Goal: Book appointment/travel/reservation: Book appointment/travel/reservation

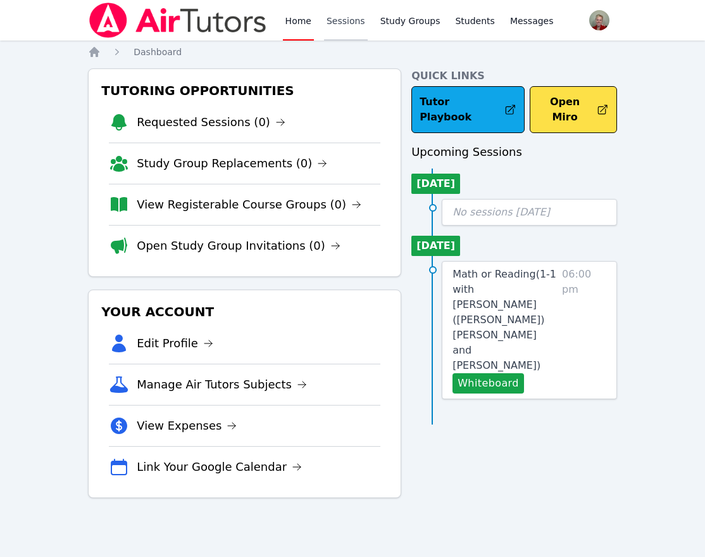
click at [339, 17] on link "Sessions" at bounding box center [346, 20] width 44 height 41
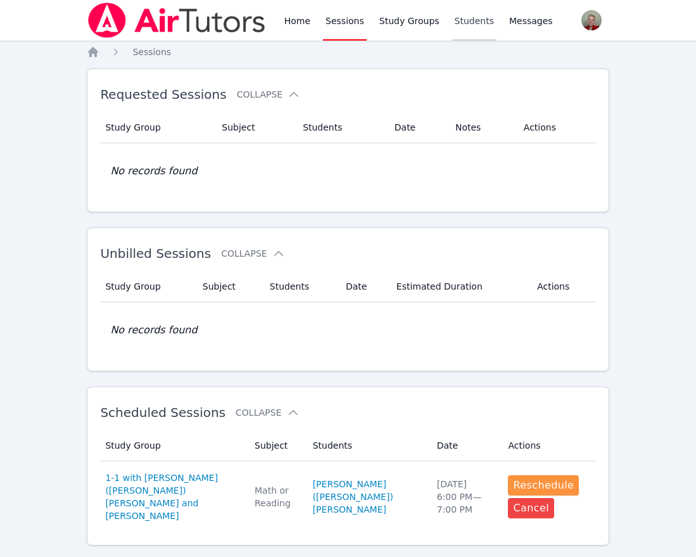
click at [452, 25] on link "Students" at bounding box center [474, 20] width 44 height 41
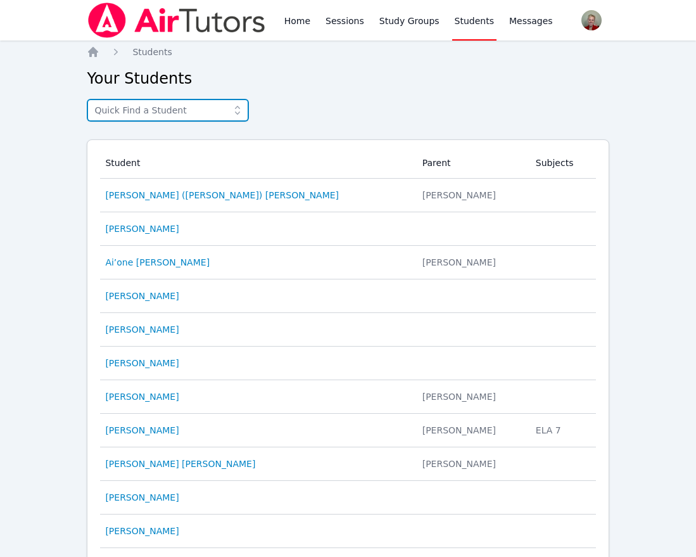
click at [174, 99] on input "text" at bounding box center [168, 110] width 162 height 23
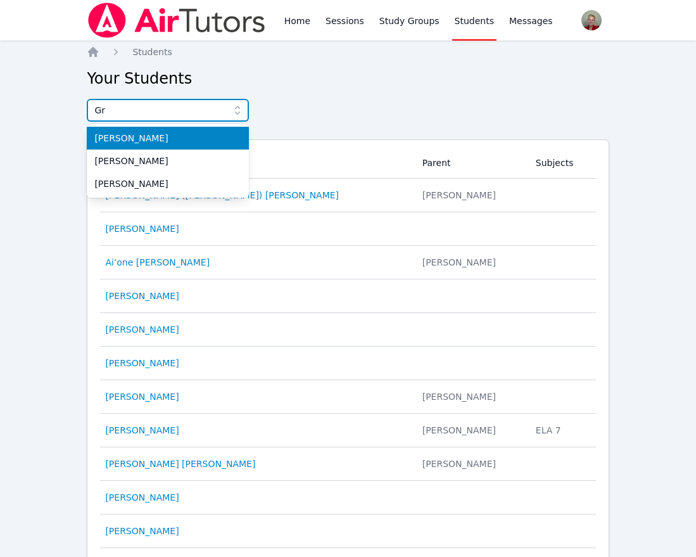
type input "Gr"
click at [164, 138] on span "[PERSON_NAME]" at bounding box center [167, 138] width 147 height 13
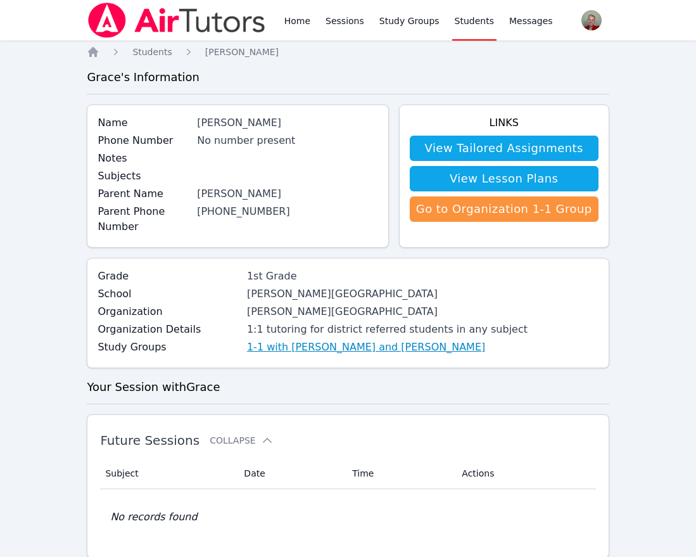
click at [306, 353] on link "1-1 with [PERSON_NAME] and [PERSON_NAME]" at bounding box center [366, 346] width 238 height 15
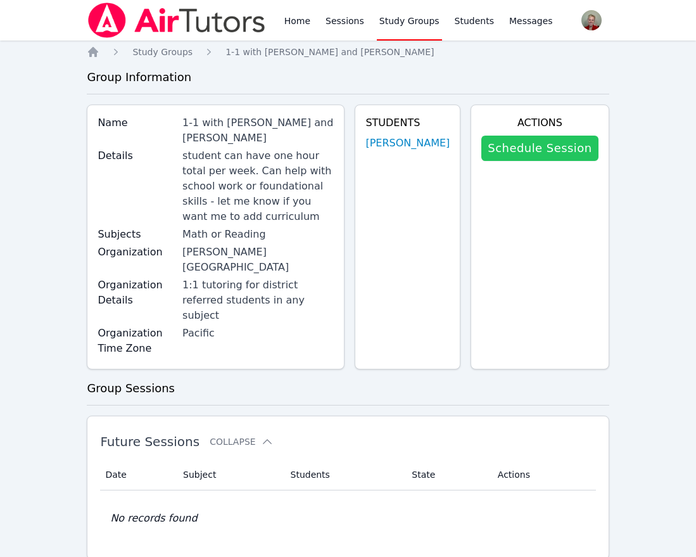
click at [544, 150] on link "Schedule Session" at bounding box center [539, 147] width 117 height 25
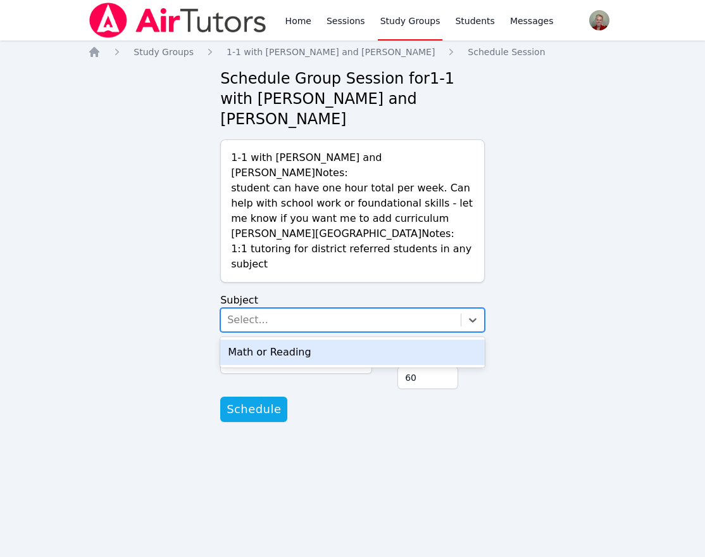
click at [459, 308] on div "Select..." at bounding box center [341, 319] width 240 height 23
click at [377, 339] on div "Math or Reading" at bounding box center [352, 351] width 265 height 25
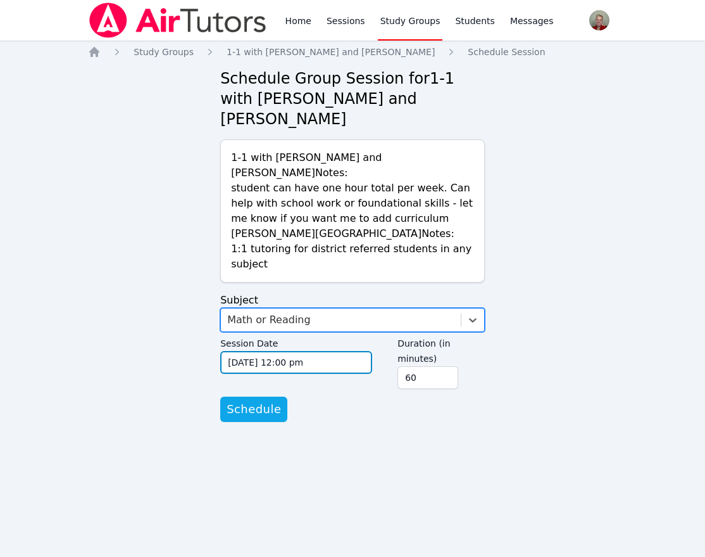
click at [253, 351] on input "[DATE] 12:00 pm" at bounding box center [296, 362] width 152 height 23
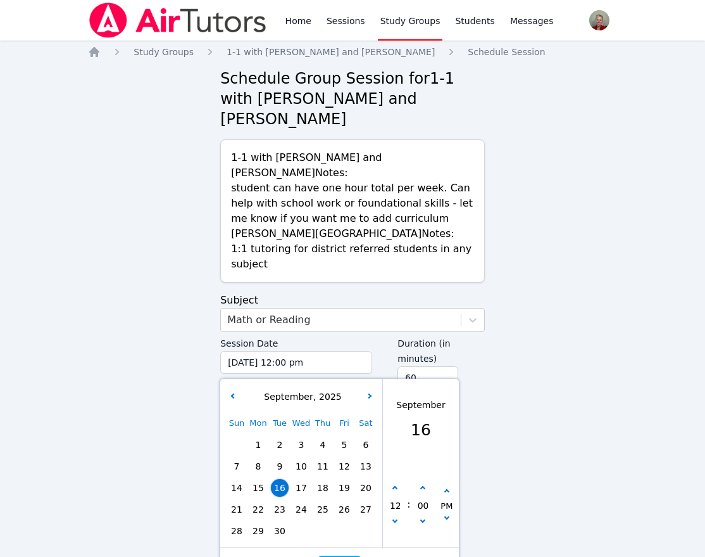
click at [298, 479] on span "17" at bounding box center [302, 488] width 18 height 18
type input "[DATE] 12:00 pm"
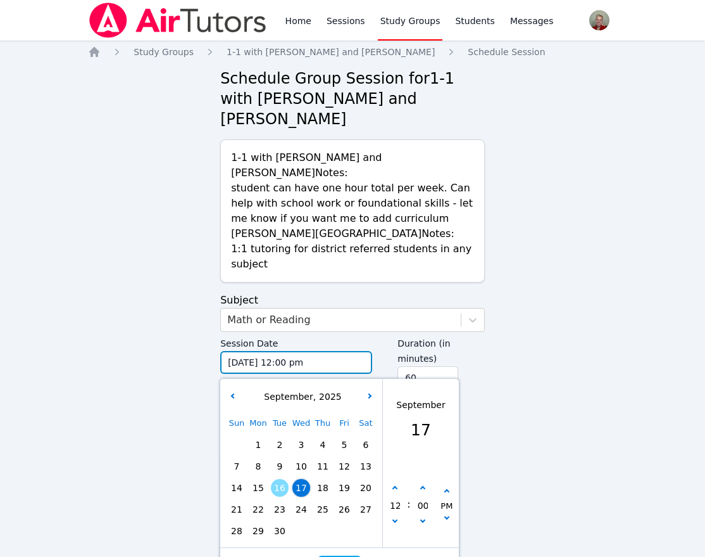
click at [318, 351] on input "[DATE] 12:00 pm" at bounding box center [296, 362] width 152 height 23
click at [448, 366] on input "45" at bounding box center [428, 377] width 61 height 23
click at [448, 366] on input "30" at bounding box center [428, 377] width 61 height 23
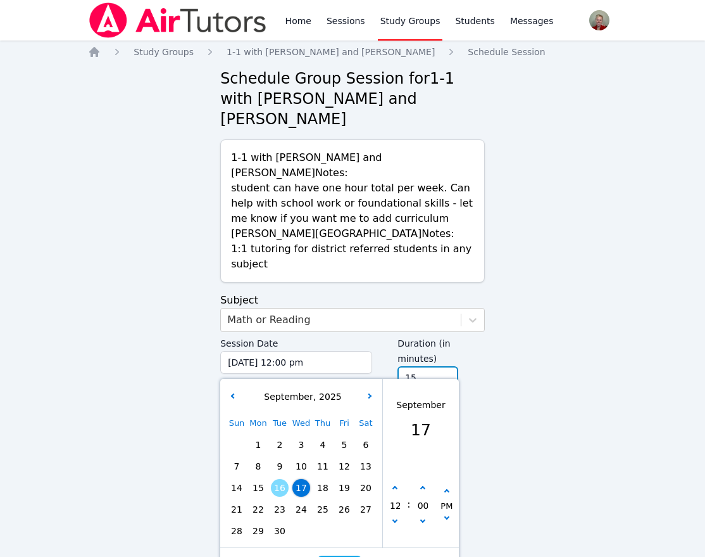
click at [448, 366] on input "15" at bounding box center [428, 377] width 61 height 23
type input "30"
click at [448, 366] on input "30" at bounding box center [428, 377] width 61 height 23
click at [396, 482] on button "button" at bounding box center [395, 488] width 13 height 13
type input "[DATE] 01:00 pm"
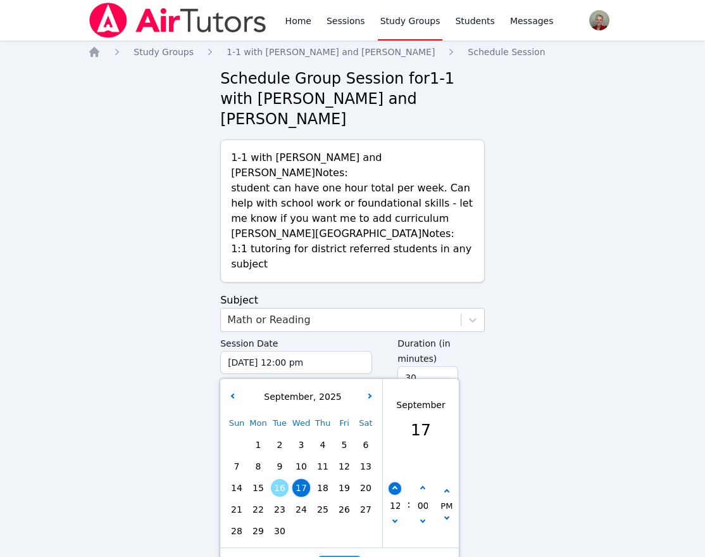
type input "01"
click at [396, 482] on button "button" at bounding box center [395, 488] width 13 height 13
type input "[DATE] 02:00 pm"
type input "02"
click at [396, 482] on button "button" at bounding box center [395, 488] width 13 height 13
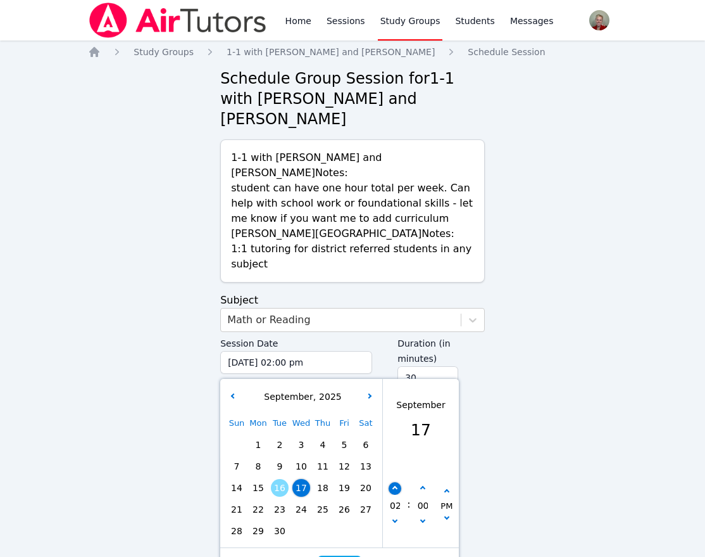
type input "[DATE] 03:00 pm"
type input "03"
click at [395, 486] on icon "button" at bounding box center [395, 488] width 5 height 5
type input "[DATE] 04:00 pm"
type input "04"
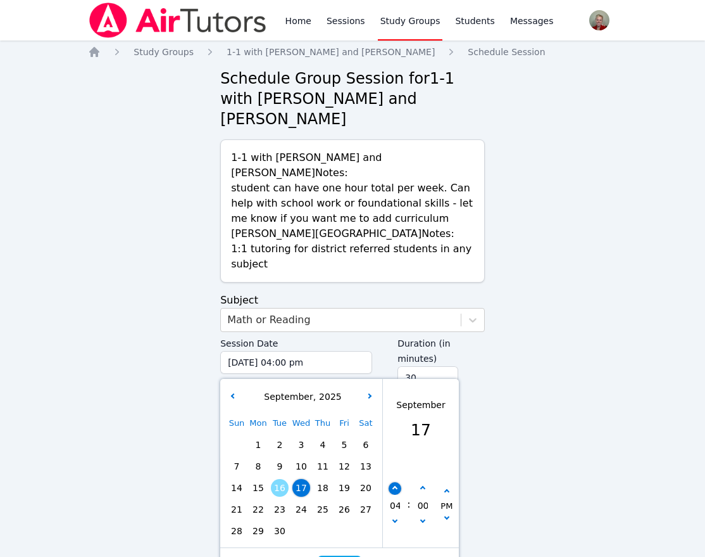
click at [395, 486] on icon "button" at bounding box center [395, 488] width 5 height 5
type input "[DATE] 05:00 pm"
type input "05"
click at [395, 486] on icon "button" at bounding box center [395, 488] width 5 height 5
type input "[DATE] 06:00 pm"
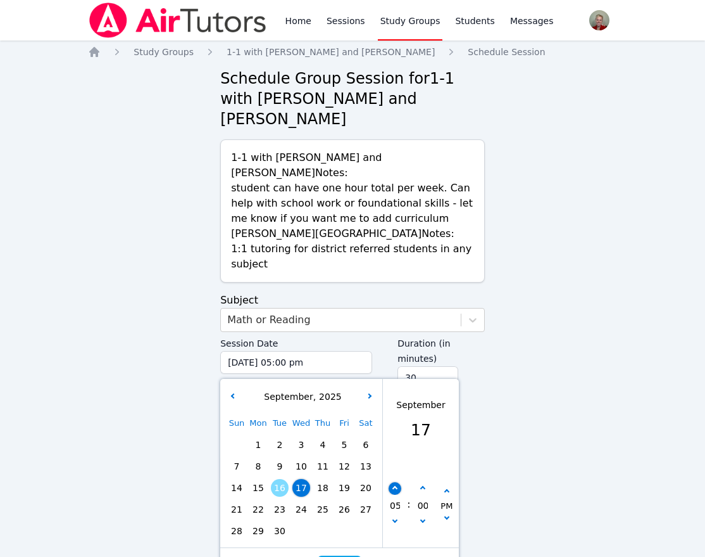
type input "06"
click at [396, 482] on button "button" at bounding box center [395, 488] width 13 height 13
type input "[DATE] 07:00 pm"
type input "07"
click at [334, 556] on span "Done" at bounding box center [339, 568] width 31 height 18
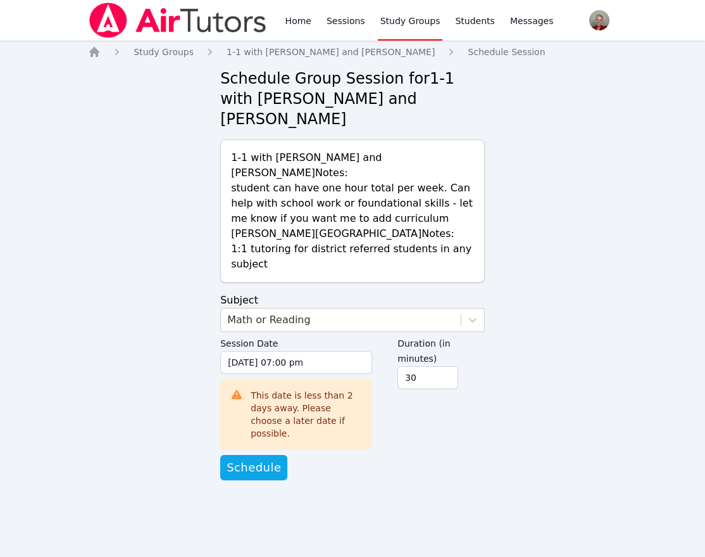
click at [342, 472] on div "Home Sessions Study Groups Students Messages Open user menu [PERSON_NAME] Open …" at bounding box center [352, 278] width 705 height 557
click at [250, 458] on span "Schedule" at bounding box center [254, 467] width 54 height 18
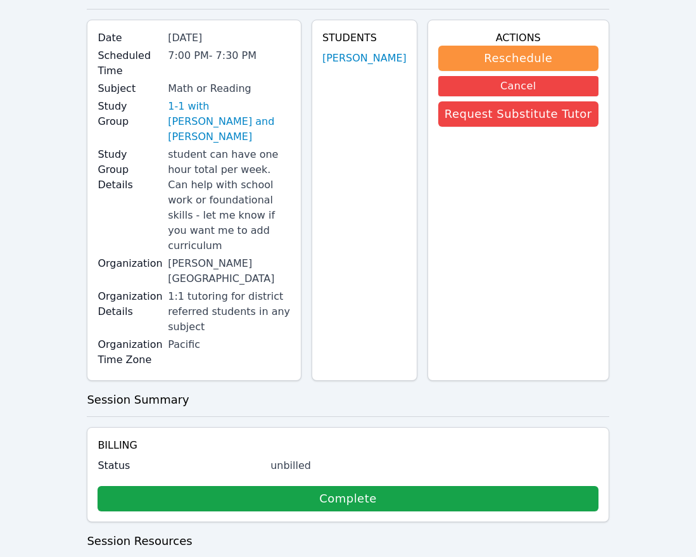
scroll to position [156, 0]
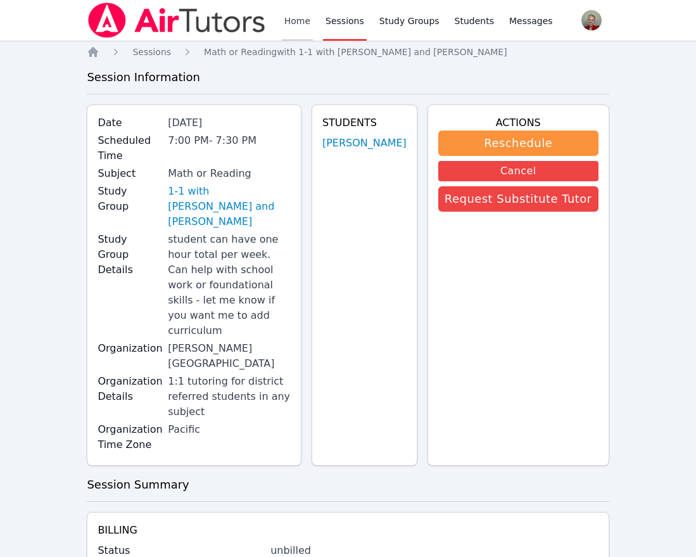
click at [289, 22] on link "Home" at bounding box center [297, 20] width 31 height 41
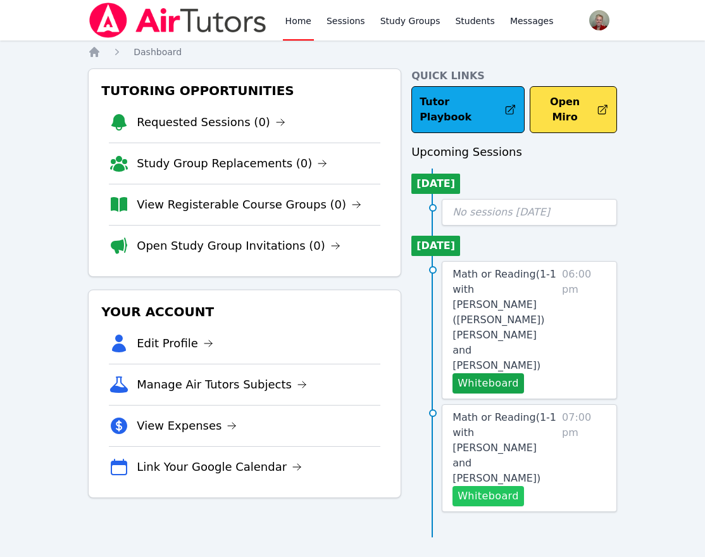
click at [489, 486] on button "Whiteboard" at bounding box center [489, 496] width 72 height 20
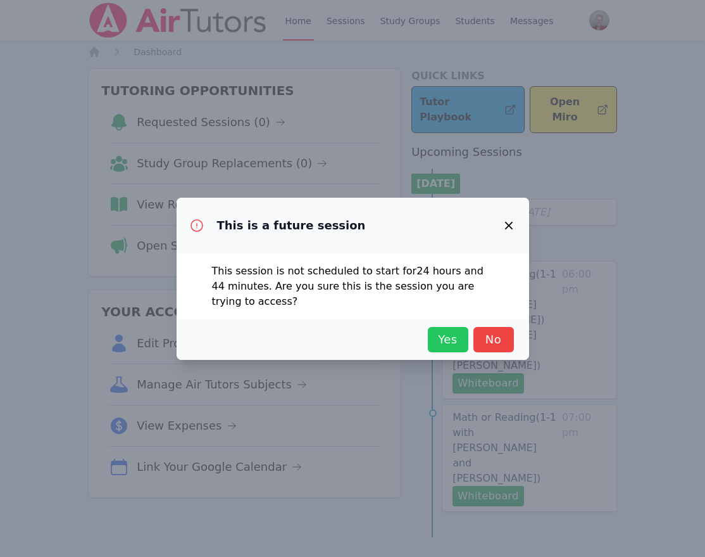
click at [441, 338] on span "Yes" at bounding box center [448, 340] width 28 height 18
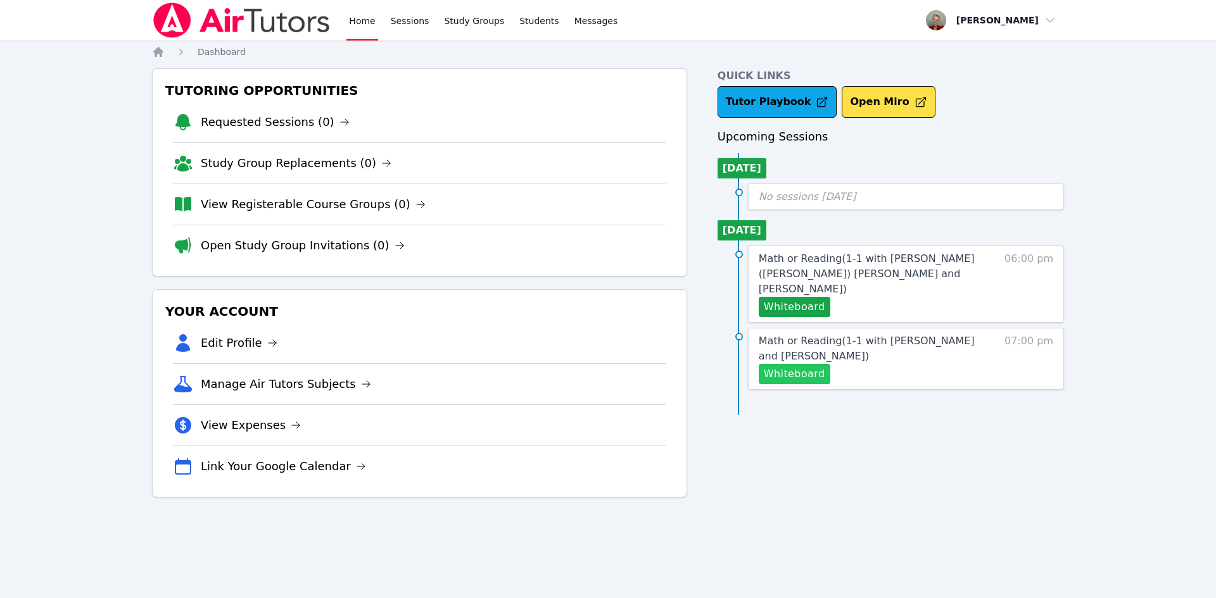
click at [705, 364] on button "Whiteboard" at bounding box center [795, 374] width 72 height 20
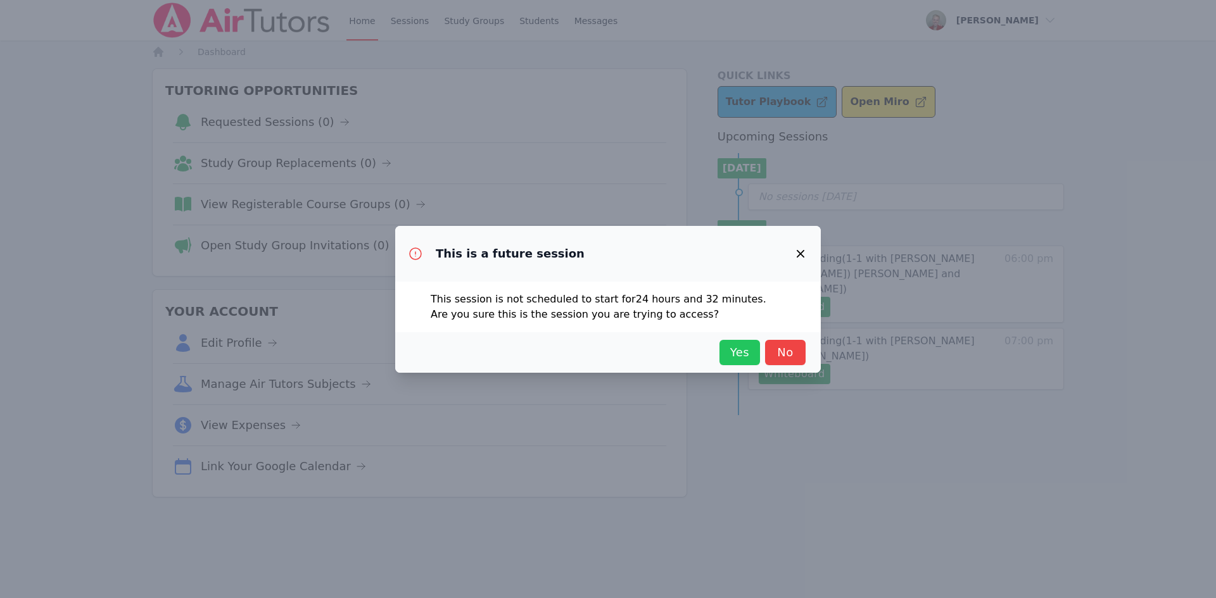
click at [705, 350] on span "Yes" at bounding box center [740, 353] width 28 height 18
